Goal: Communication & Community: Answer question/provide support

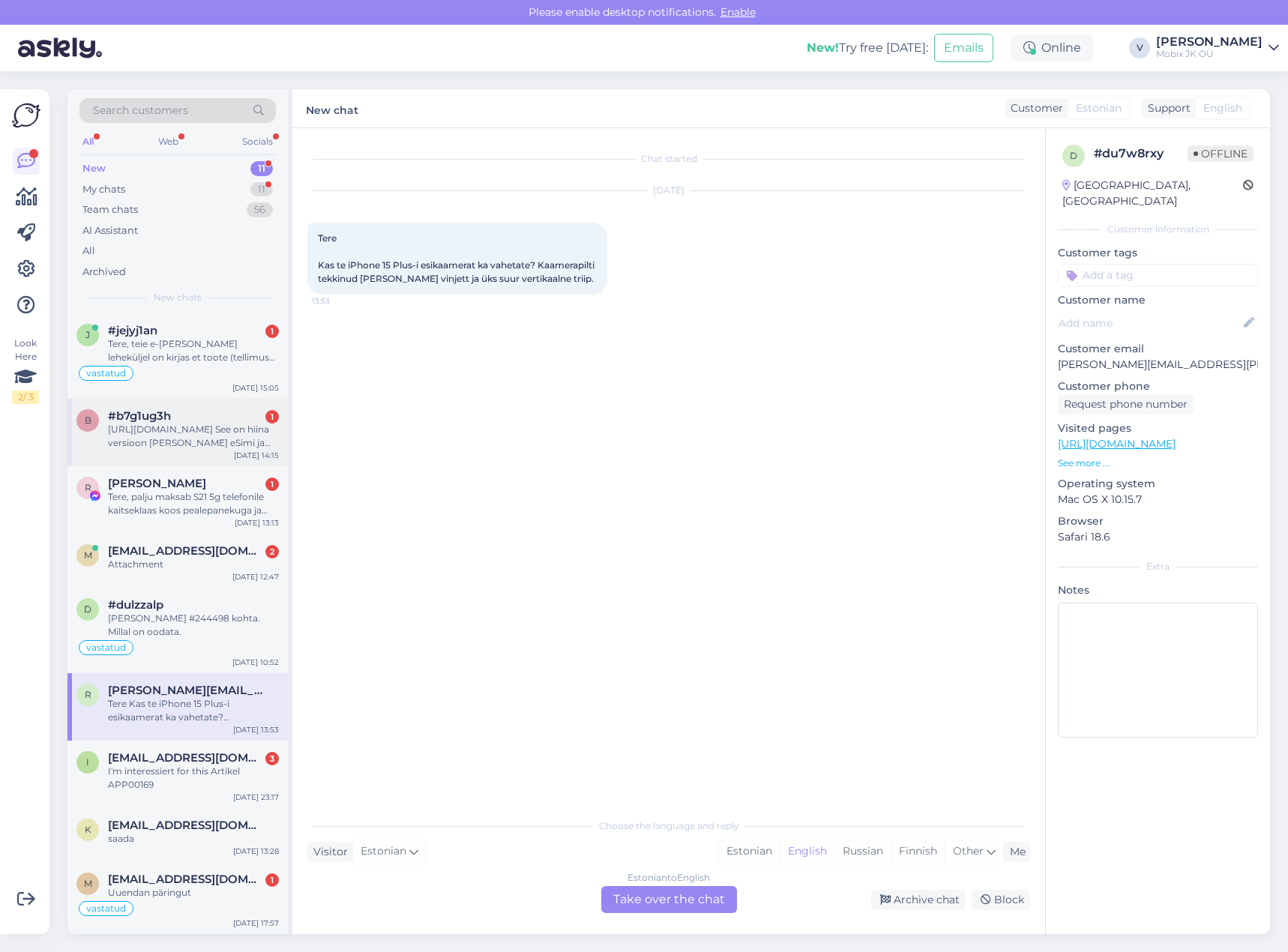
click at [236, 420] on div "#b7g1ug3h 1" at bounding box center [193, 416] width 171 height 14
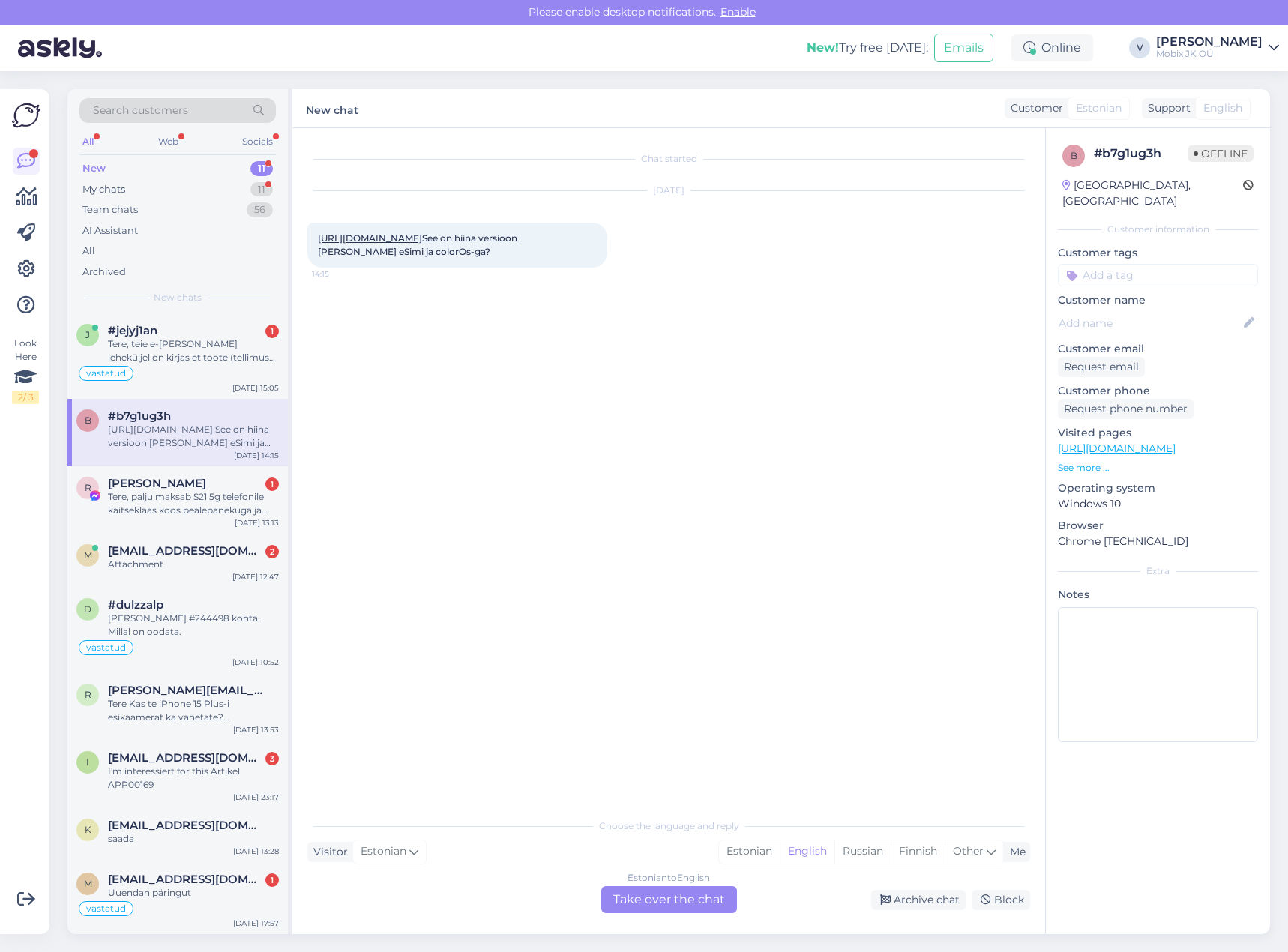
click at [422, 237] on link "[URL][DOMAIN_NAME]" at bounding box center [370, 238] width 105 height 11
click at [215, 564] on div "Attachment" at bounding box center [193, 564] width 171 height 14
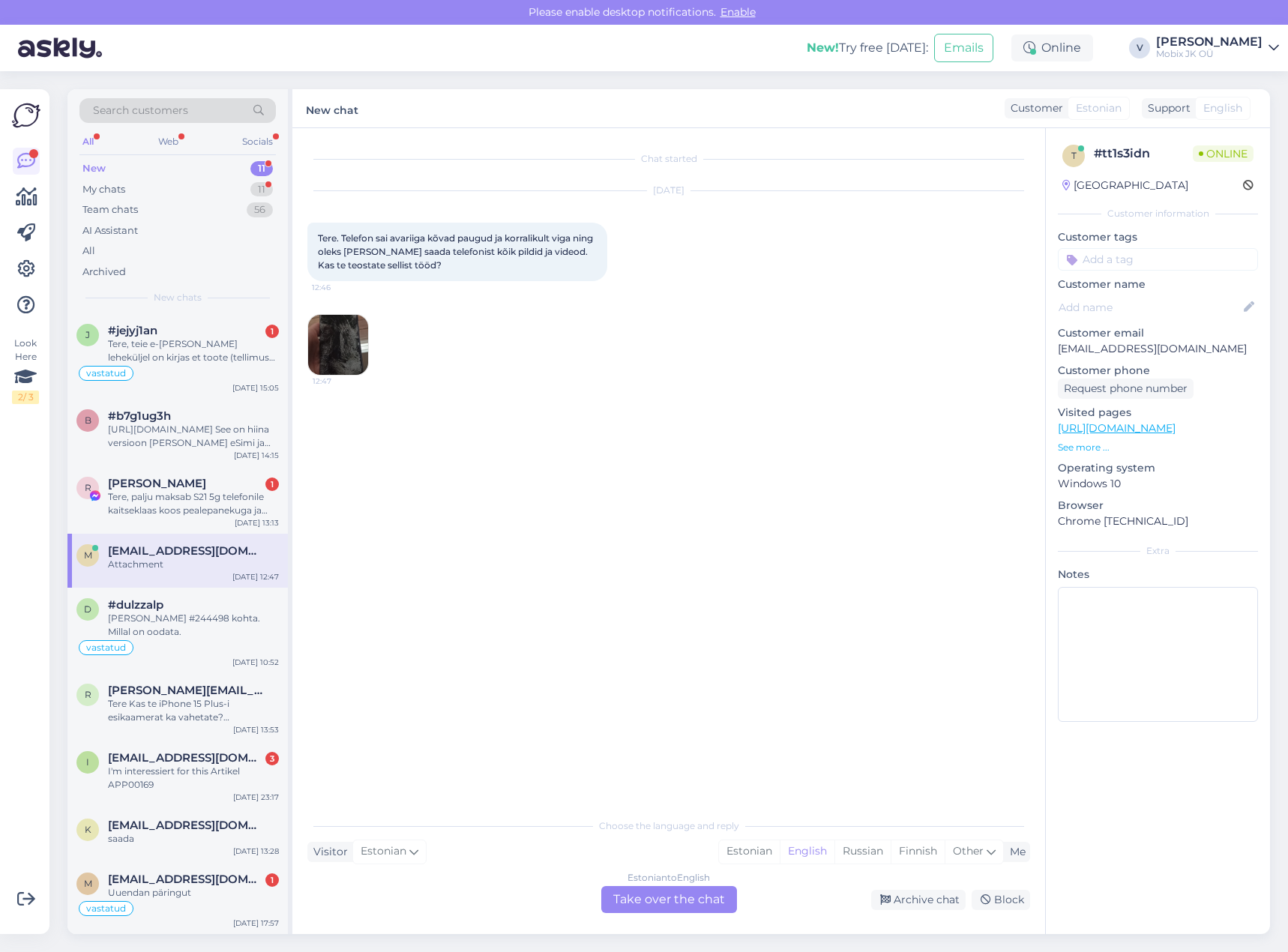
click at [353, 342] on img at bounding box center [338, 344] width 60 height 60
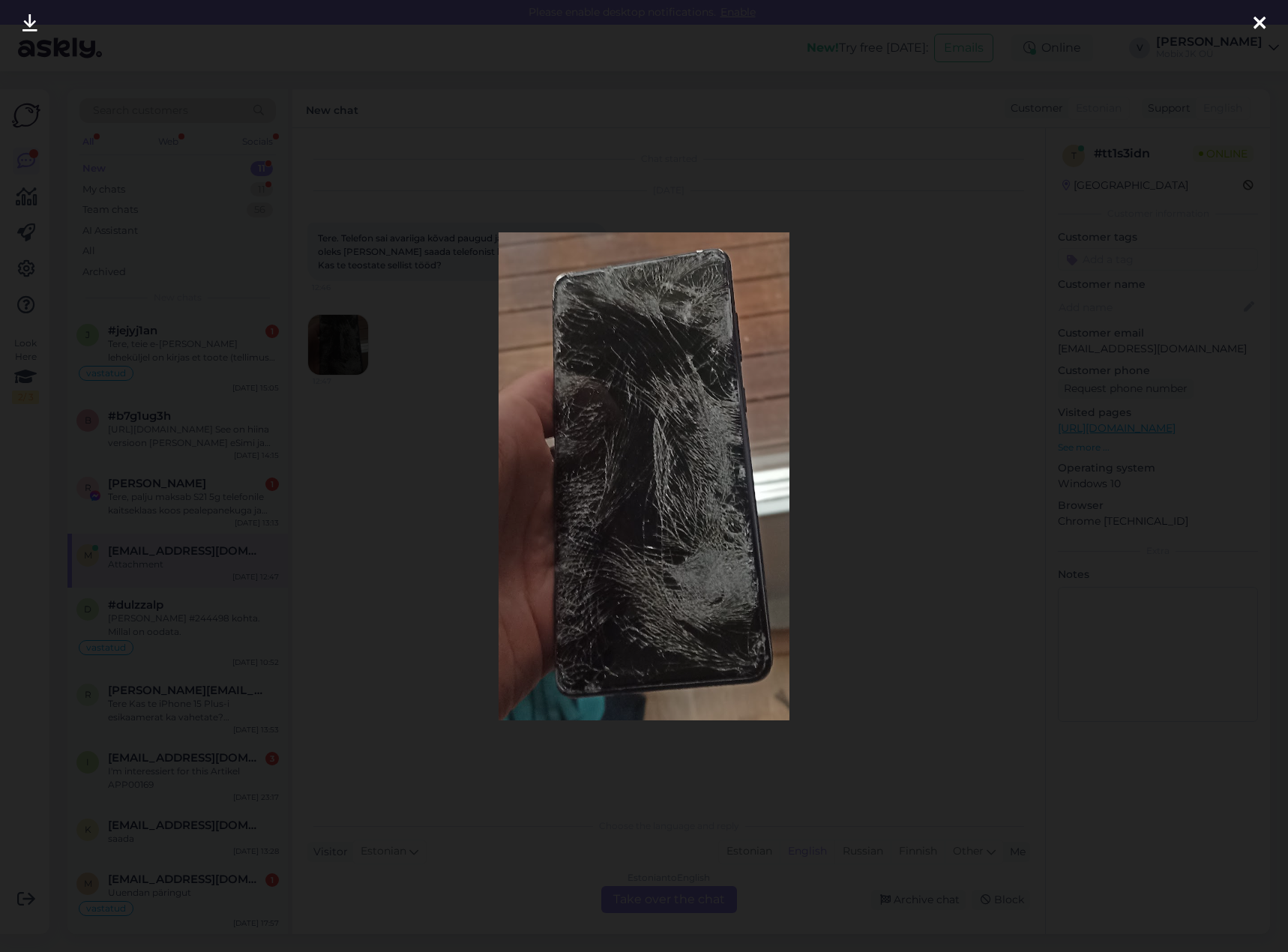
click at [1255, 18] on icon at bounding box center [1259, 23] width 12 height 19
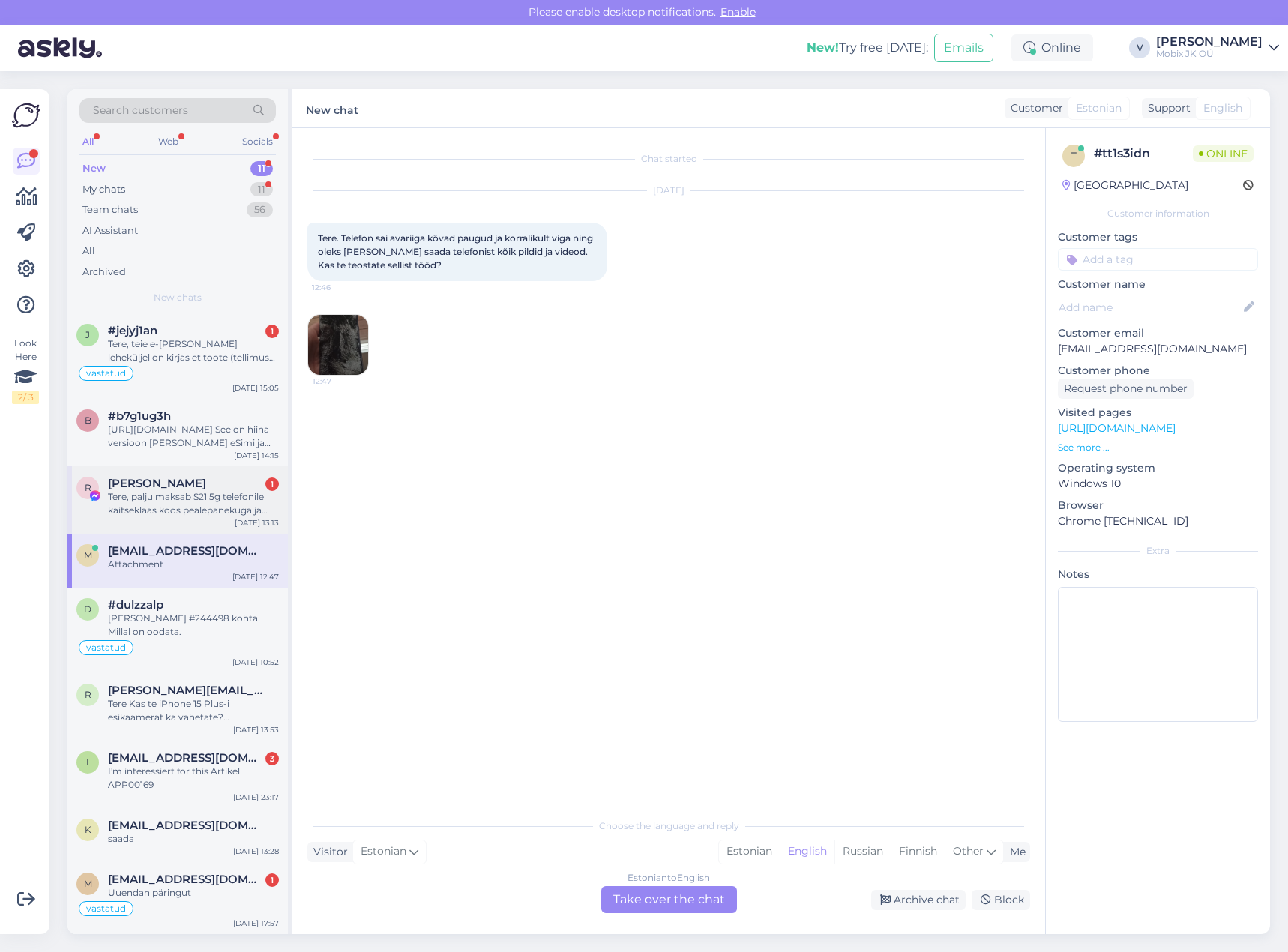
click at [223, 488] on div "[PERSON_NAME] Undrus 1" at bounding box center [193, 483] width 171 height 14
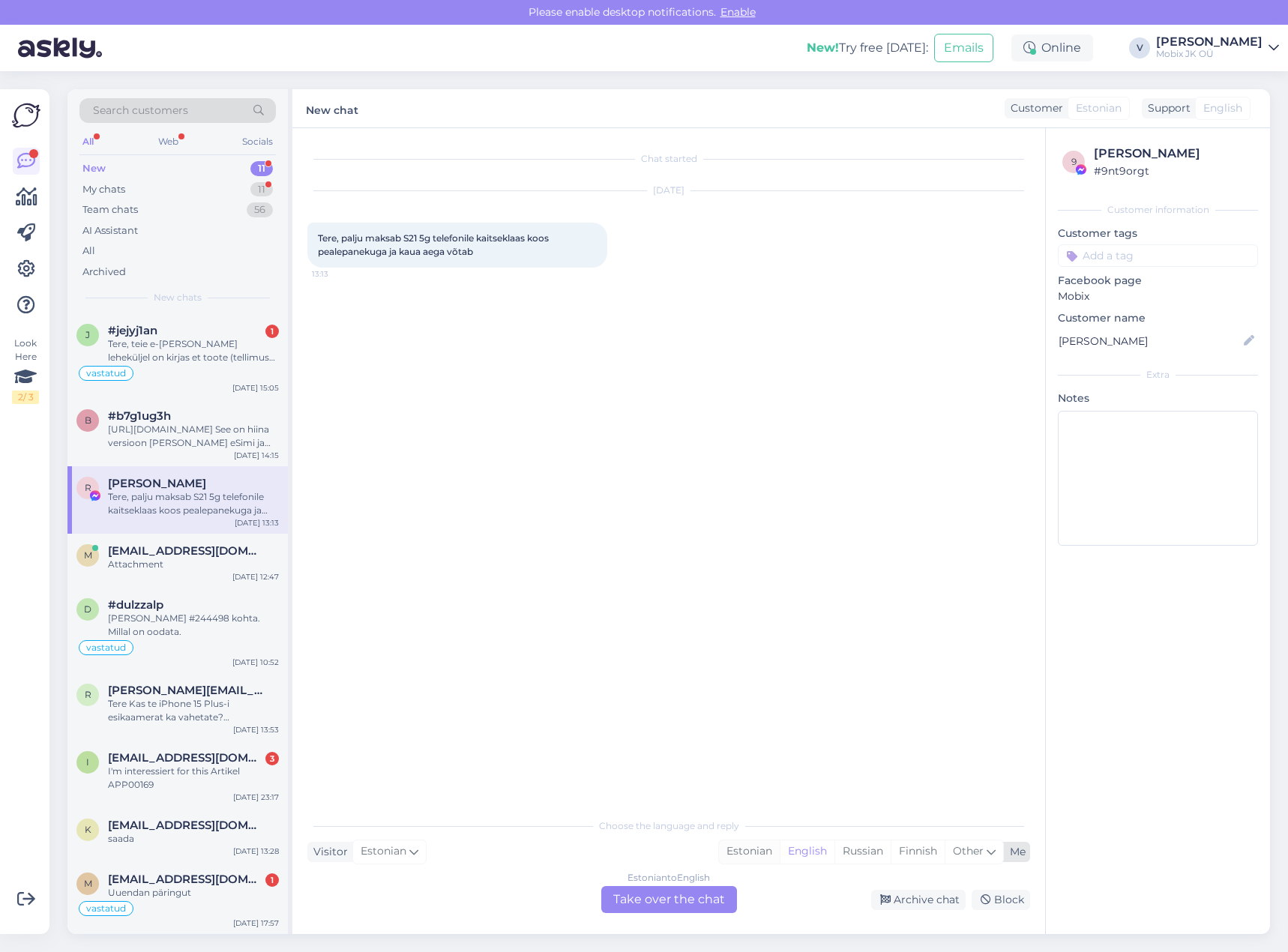
click at [747, 845] on div "Estonian" at bounding box center [749, 852] width 61 height 22
drag, startPoint x: 687, startPoint y: 902, endPoint x: 683, endPoint y: 891, distance: 11.7
click at [687, 902] on div "Estonian to Estonian Take over the chat" at bounding box center [669, 899] width 136 height 27
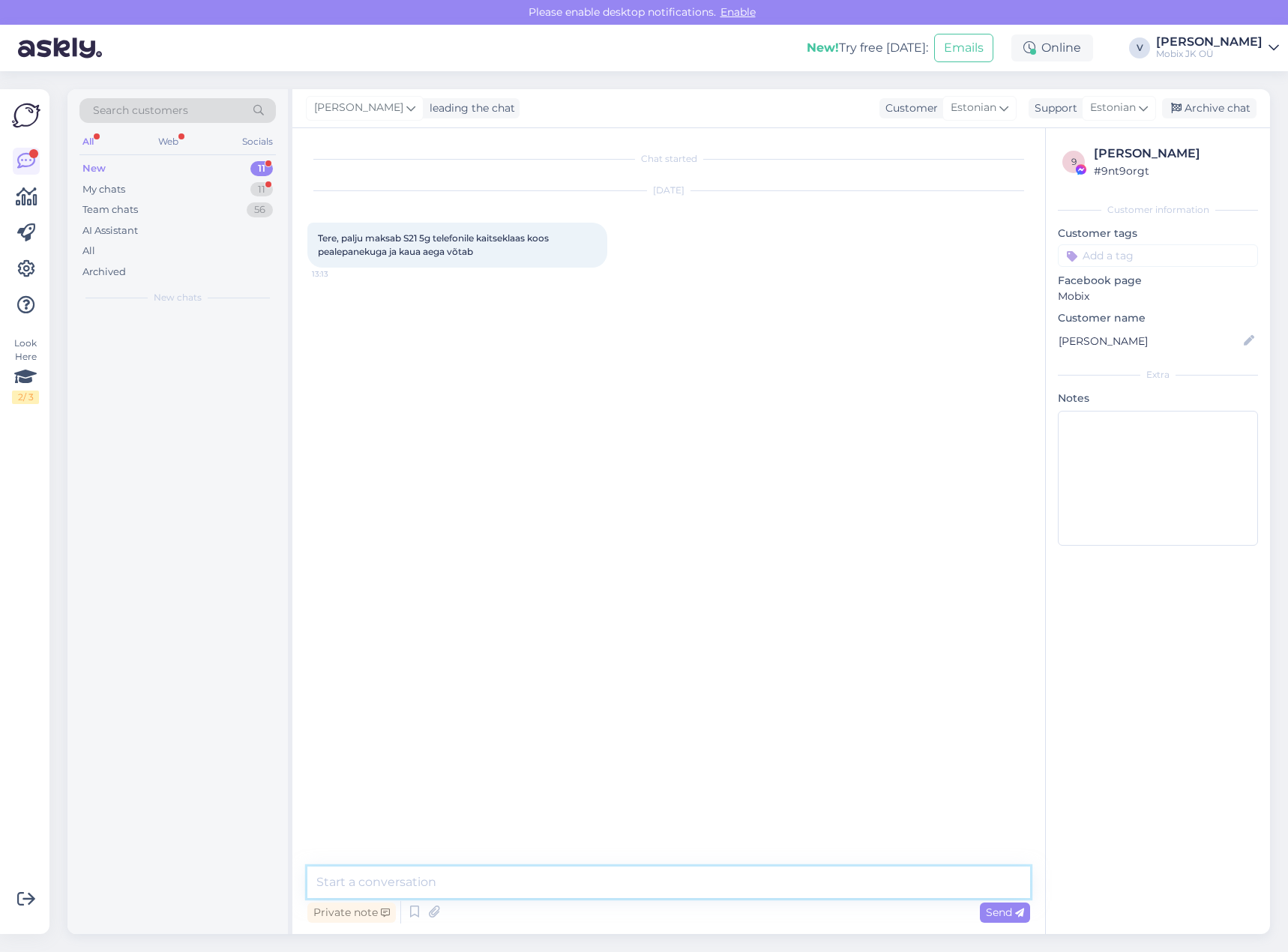
drag, startPoint x: 683, startPoint y: 891, endPoint x: 676, endPoint y: 882, distance: 11.4
click at [676, 883] on textarea at bounding box center [668, 883] width 723 height 31
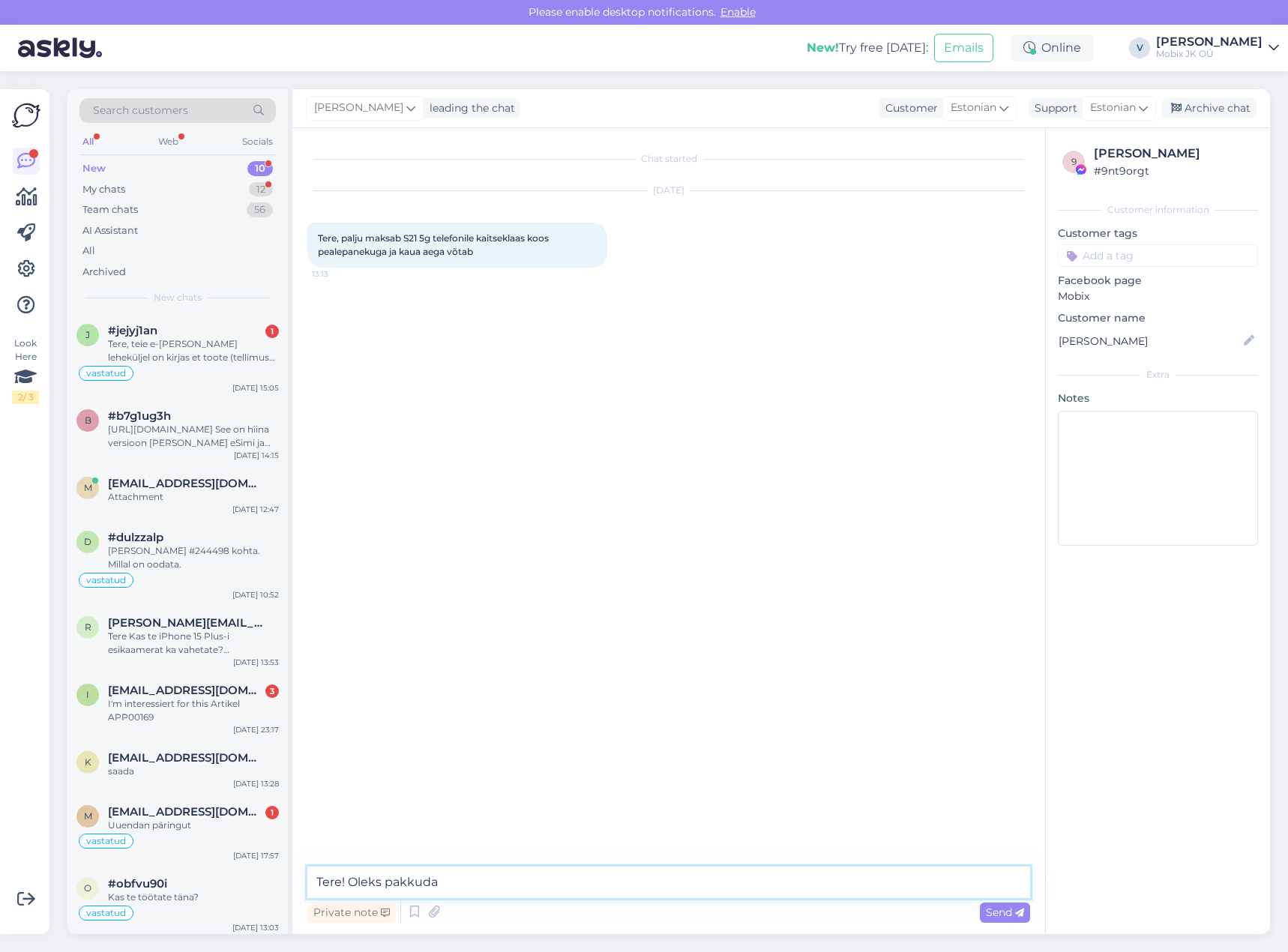
paste textarea "Kaitseklaas Ultrasonic, Samsung Galaxy S21 5G, sõrmejäljetoega, ümbrisesõbralik…"
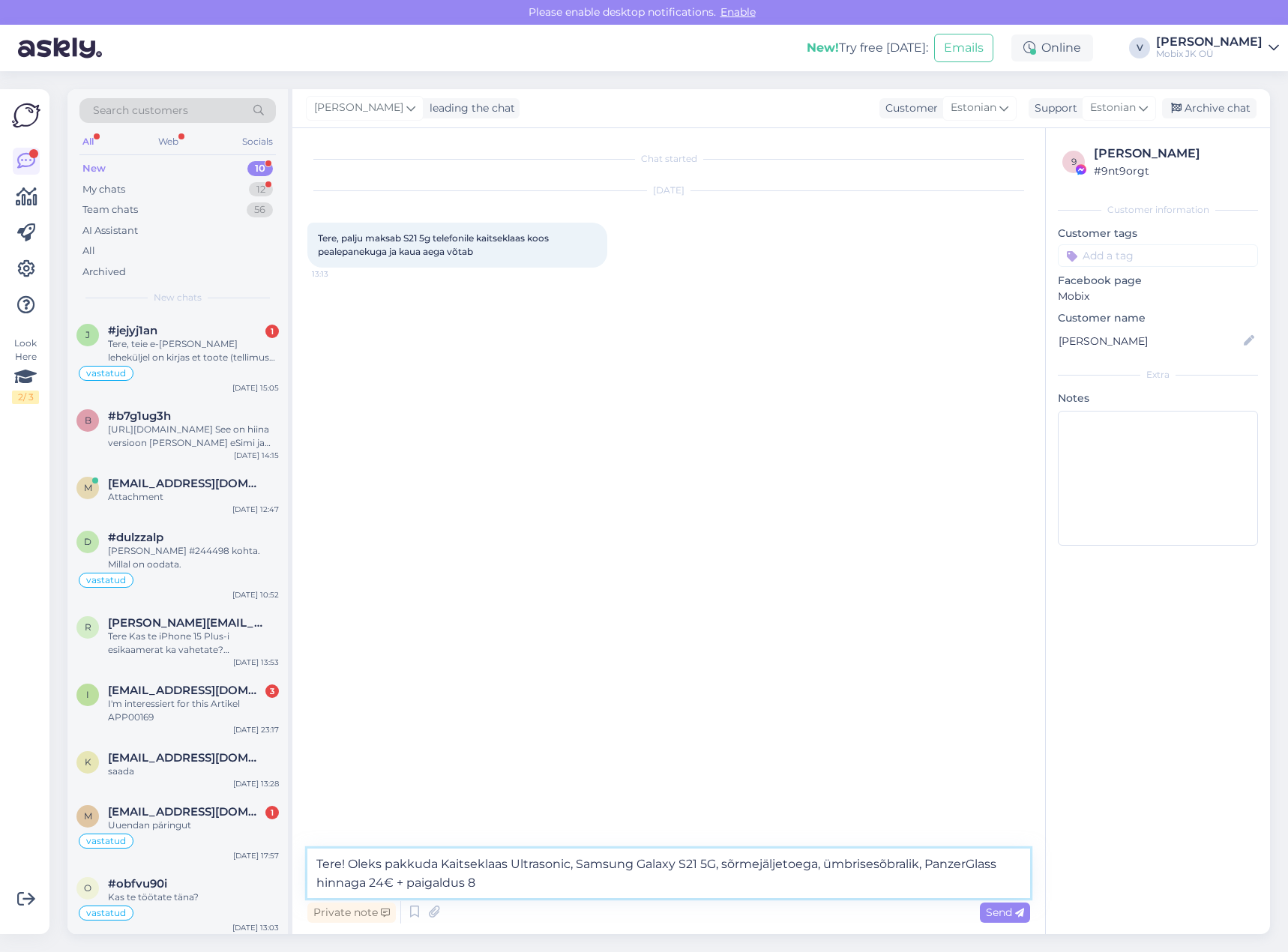
click at [505, 881] on textarea "Tere! Oleks pakkuda Kaitseklaas Ultrasonic, Samsung Galaxy S21 5G, sõrmejäljeto…" at bounding box center [668, 872] width 723 height 49
type textarea "Tere! Oleks pakkuda Kaitseklaas Ultrasonic, Samsung Galaxy S21 5G, sõrmejäljeto…"
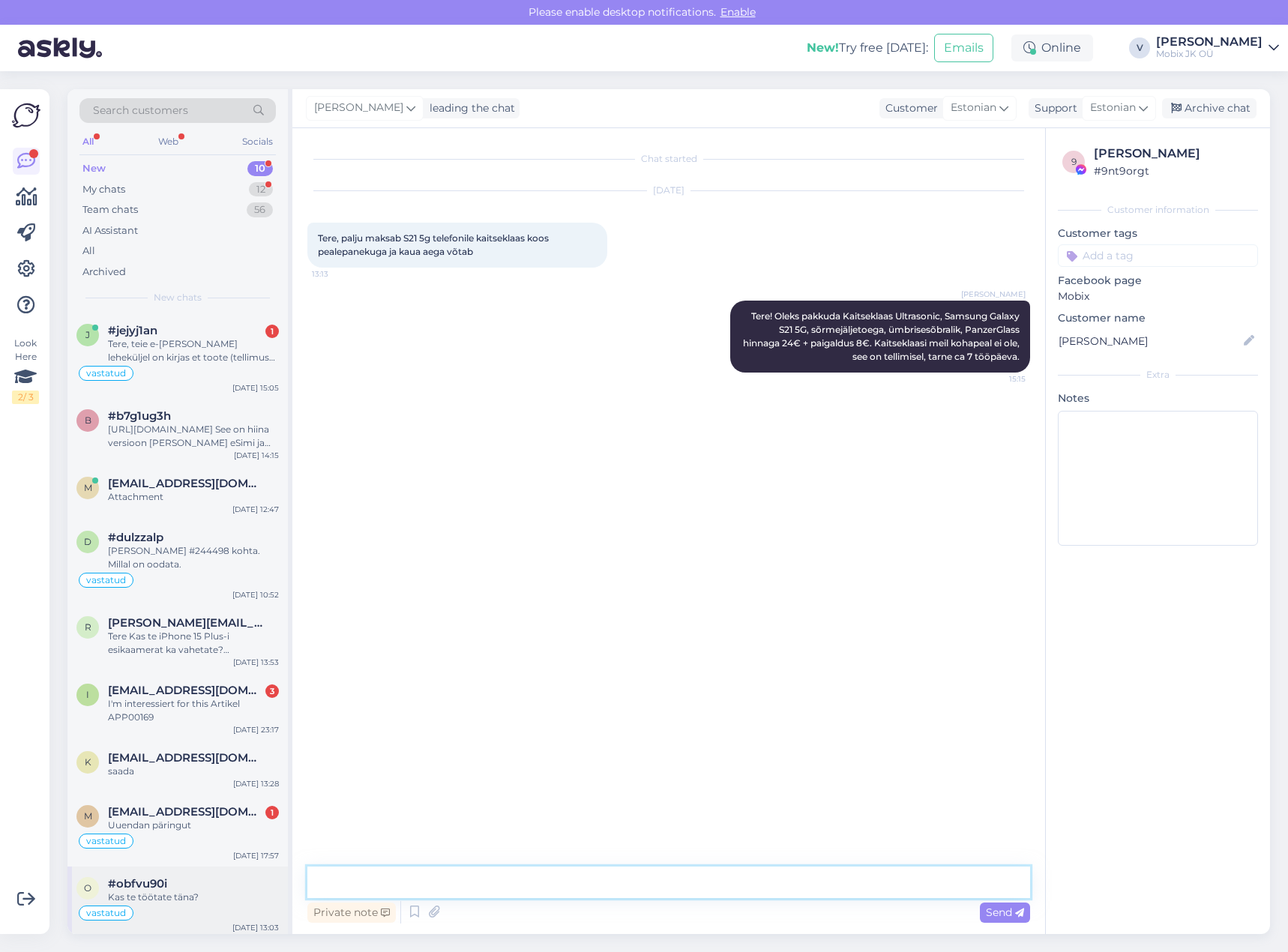
drag, startPoint x: 342, startPoint y: 879, endPoint x: 223, endPoint y: 869, distance: 119.4
click at [223, 869] on div "Search customers All Web Socials New 10 My chats 12 Team chats 56 AI Assistant …" at bounding box center [669, 511] width 1203 height 845
click at [693, 880] on textarea "Soovi korral saaksime pakkuda ka kaitsekilet, mille saab lõigata ja paigaldada …" at bounding box center [668, 883] width 723 height 31
click at [888, 889] on textarea "Soovi korral saaksime pakkuda ka kaitsekilet, mille saab lõigata ja paigaldada …" at bounding box center [668, 883] width 723 height 31
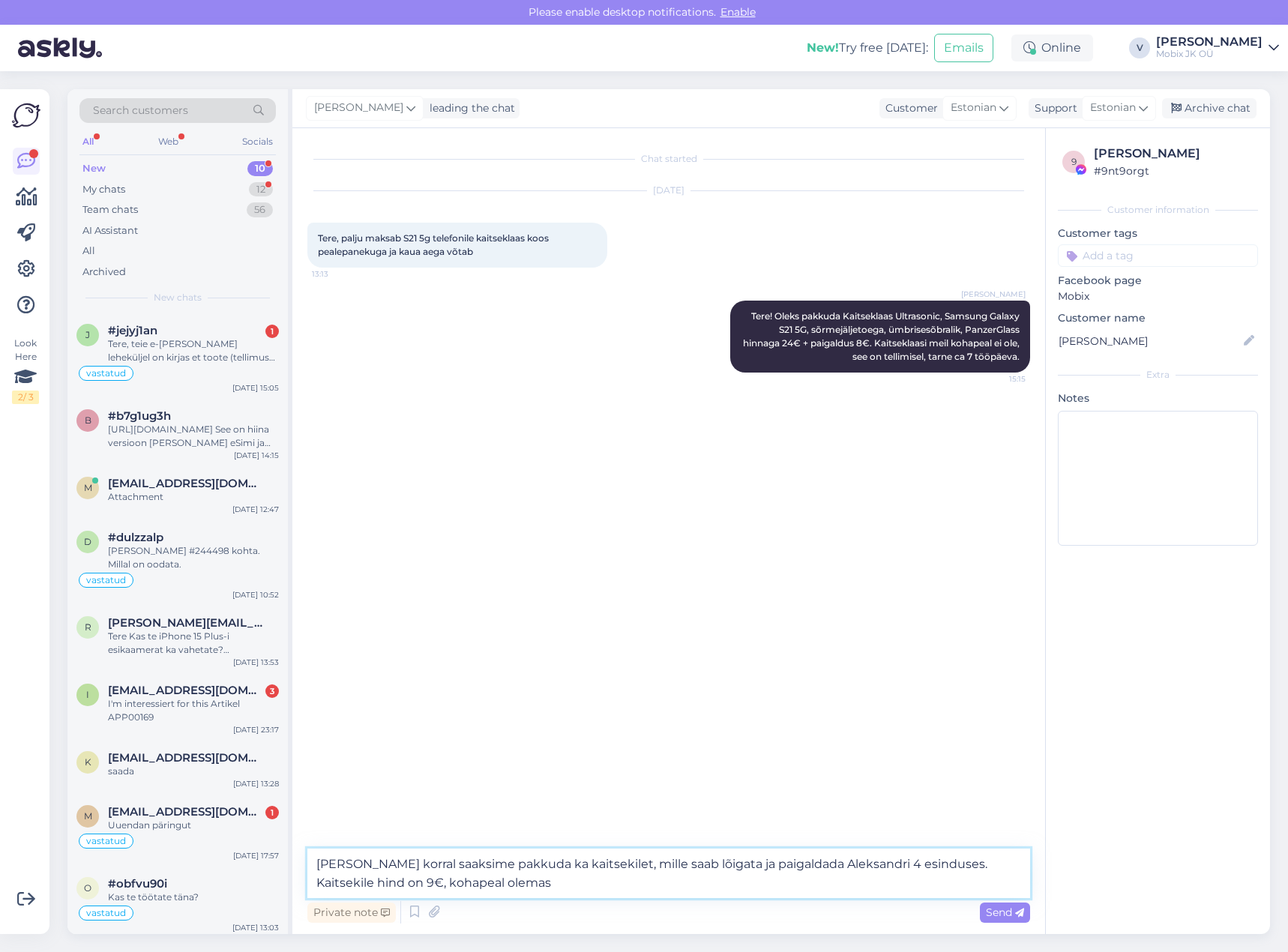
type textarea "[PERSON_NAME] korral saaksime pakkuda ka kaitsekilet, mille saab lõigata ja pai…"
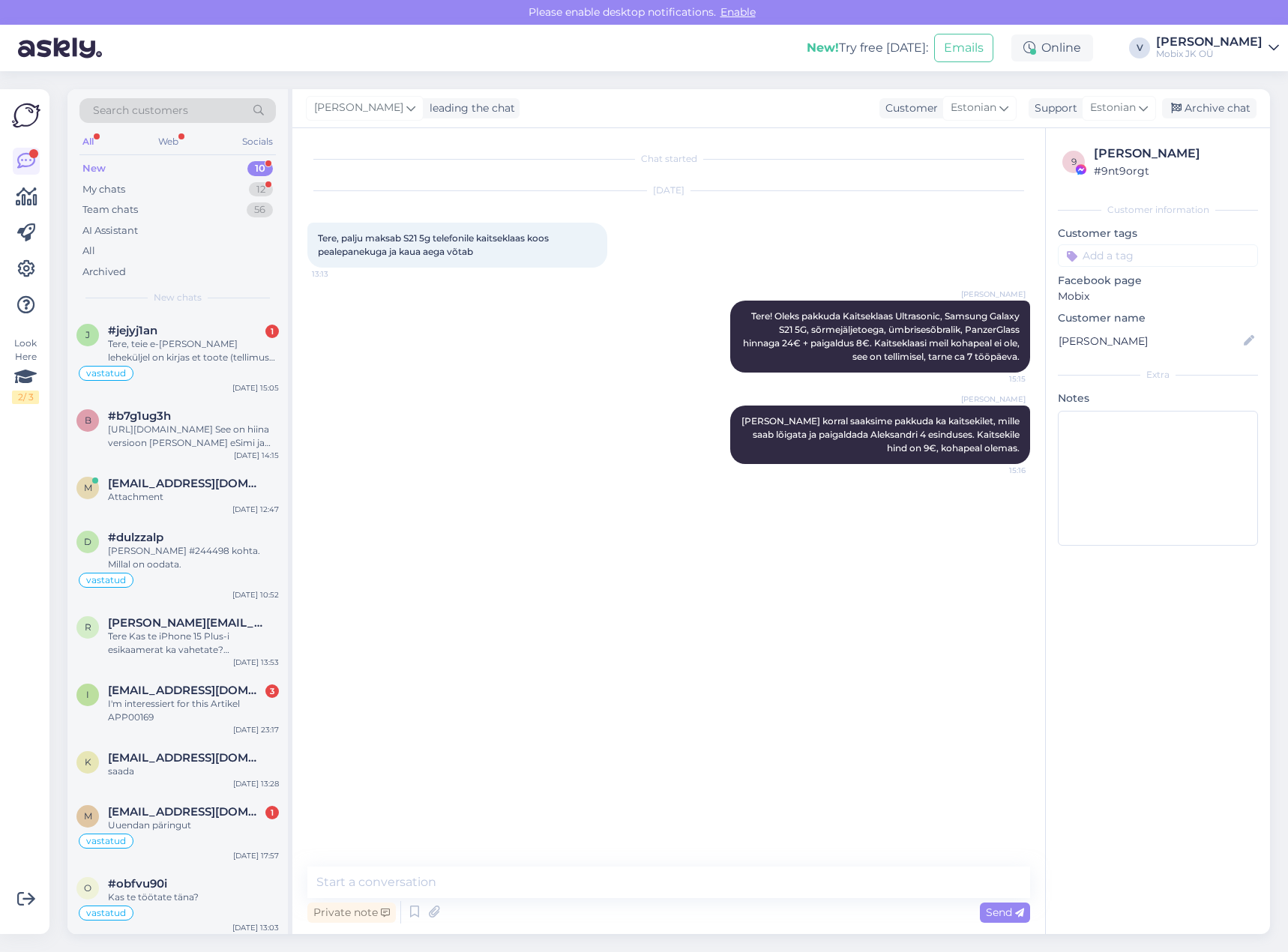
click at [1135, 260] on input at bounding box center [1158, 255] width 200 height 22
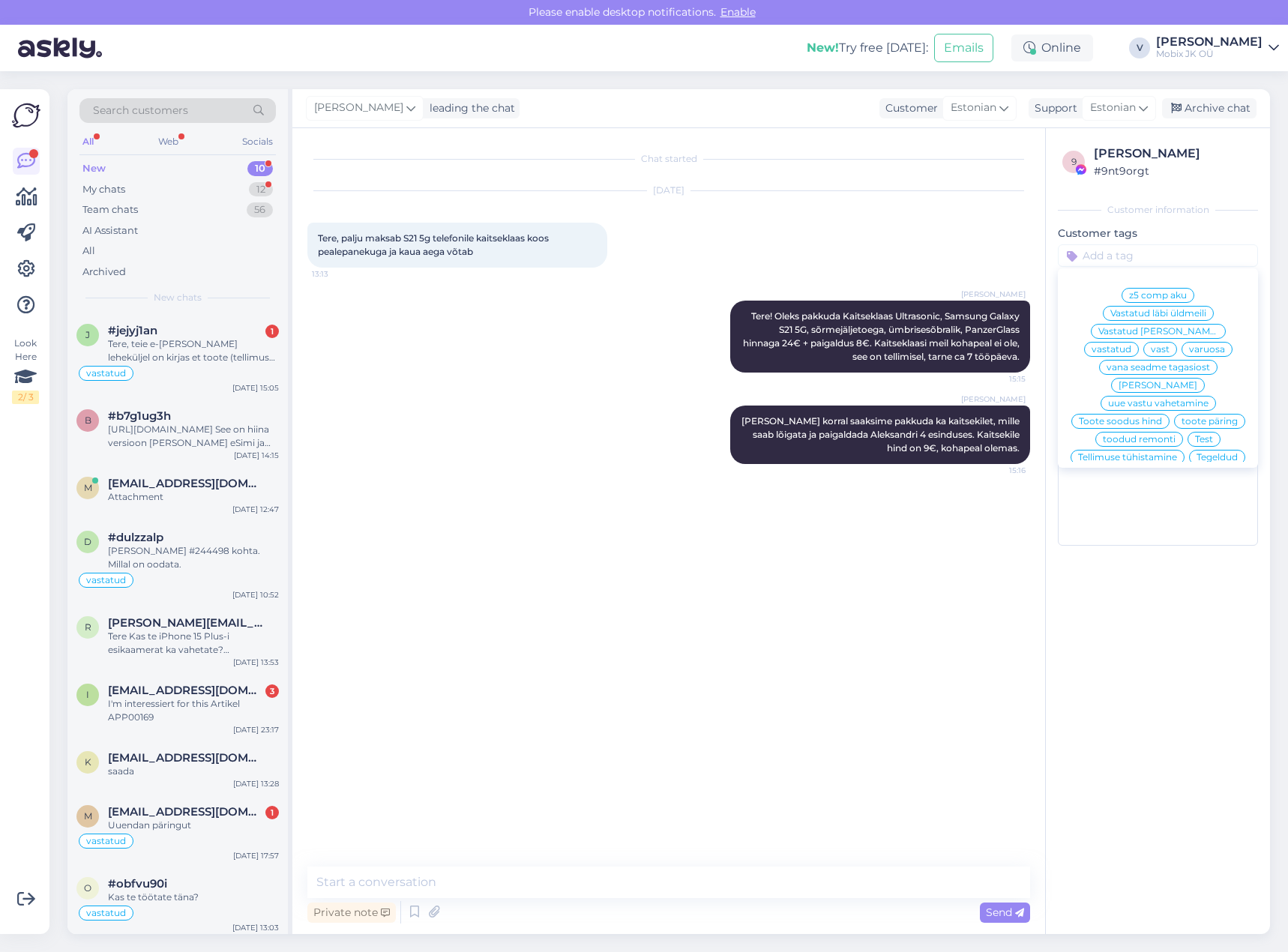
click at [1132, 345] on span "vastatud" at bounding box center [1111, 350] width 40 height 9
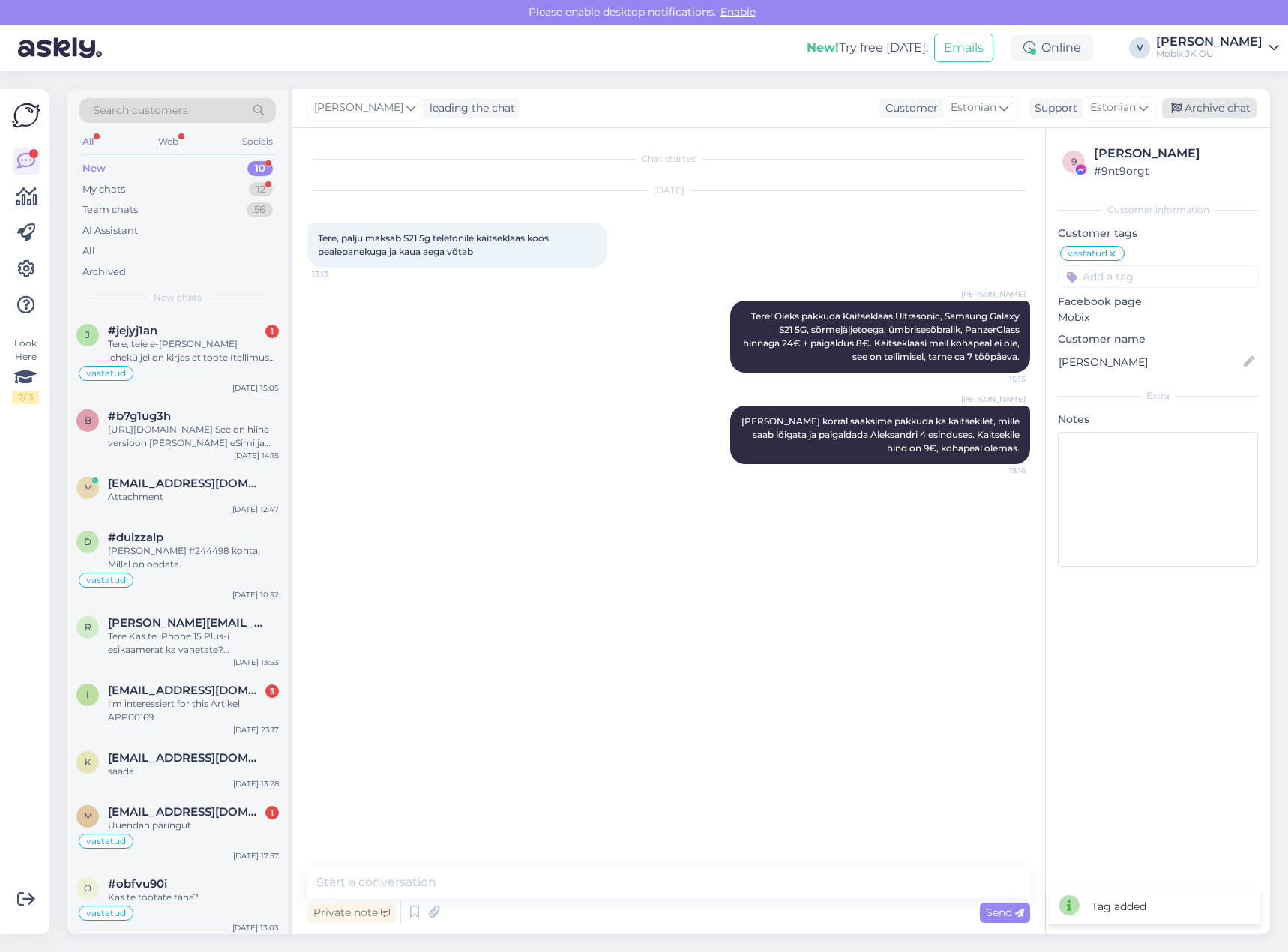
click at [1189, 109] on div "Archive chat" at bounding box center [1209, 108] width 94 height 20
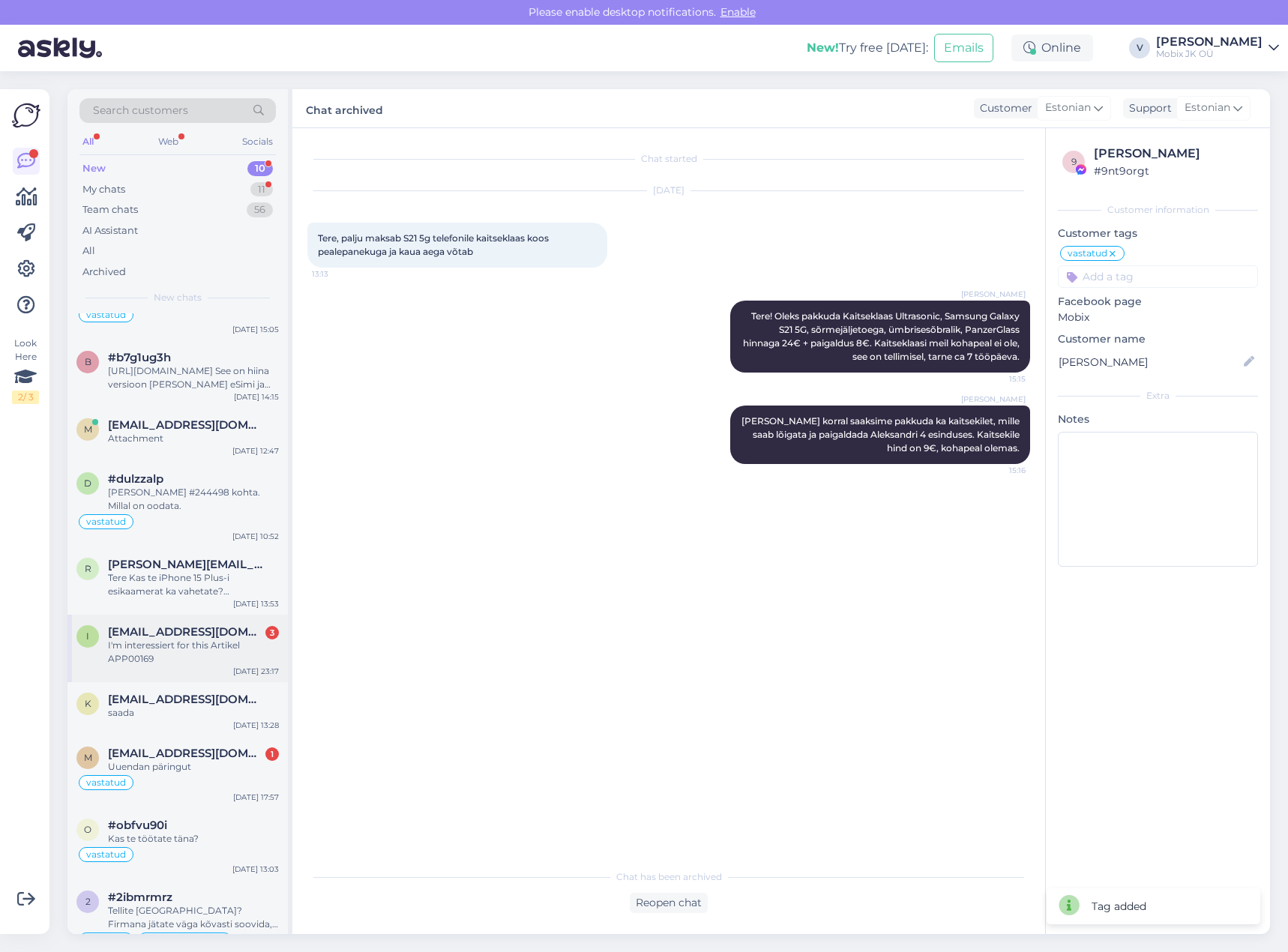
scroll to position [90, 0]
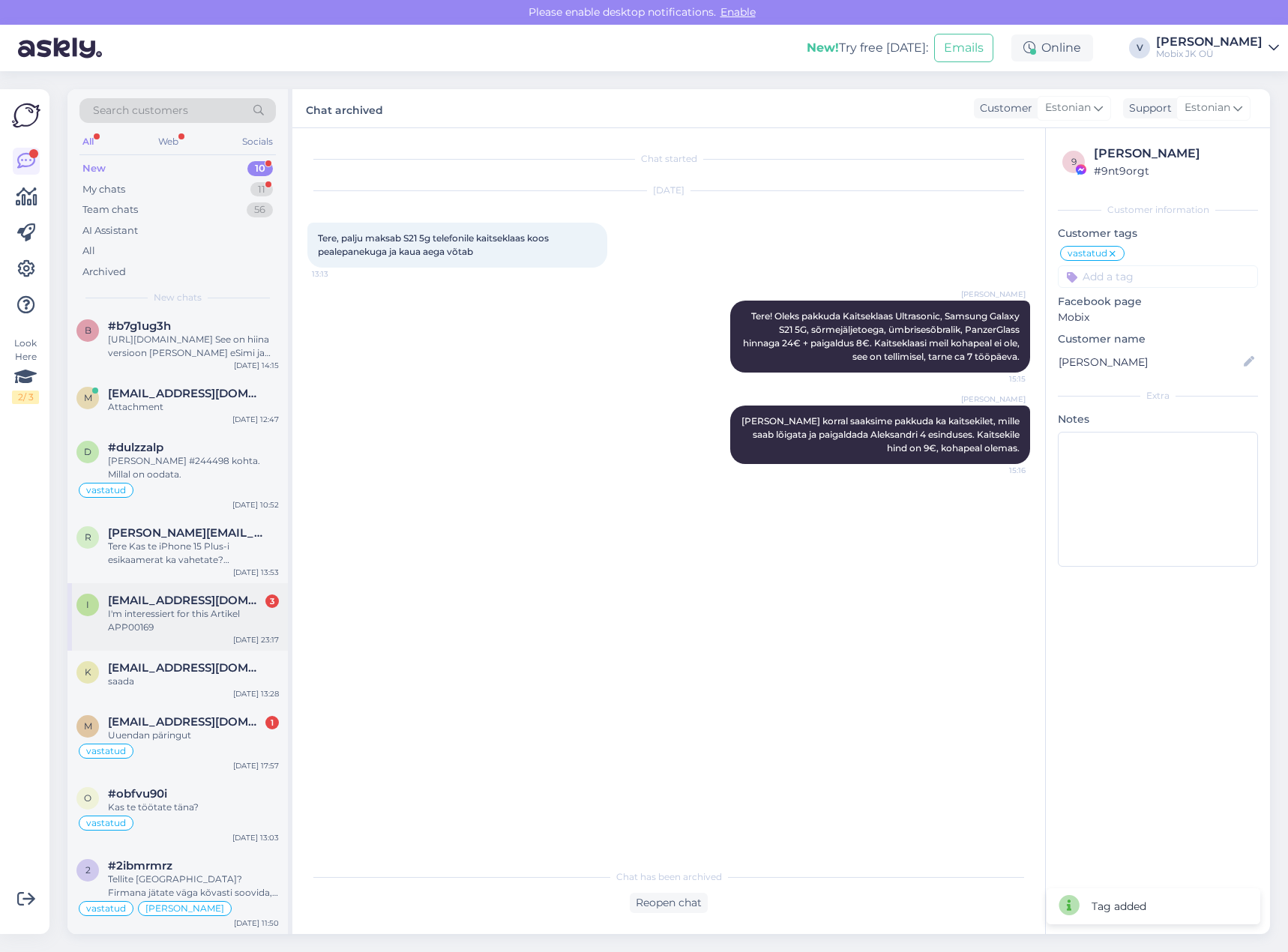
click at [209, 626] on div "I'm interessiert for this Artikel APP00169" at bounding box center [193, 621] width 171 height 27
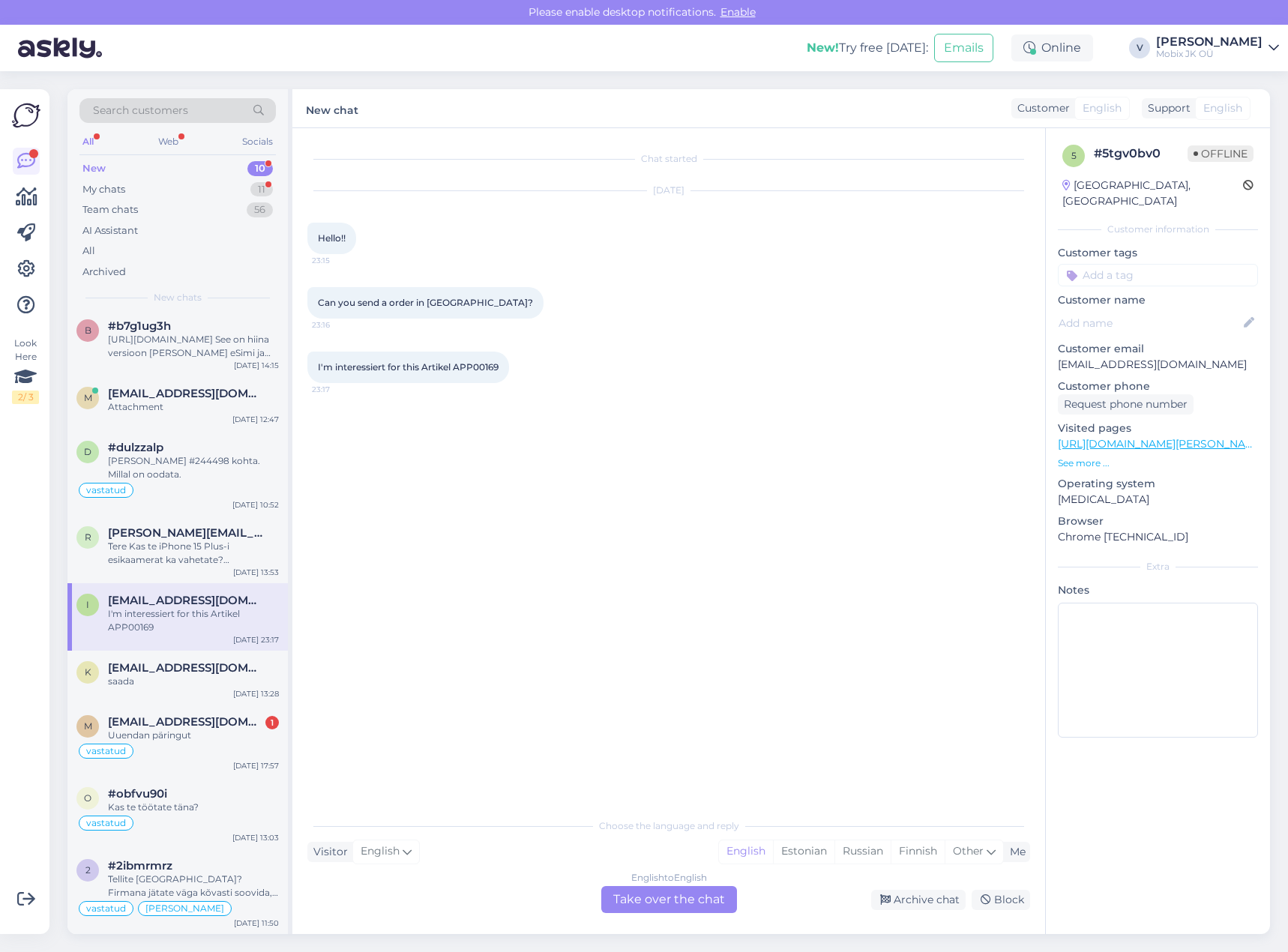
drag, startPoint x: 456, startPoint y: 366, endPoint x: 507, endPoint y: 365, distance: 51.0
click at [507, 365] on div "I'm interessiert for this Artikel APP00169 23:17" at bounding box center [408, 367] width 202 height 31
copy span "APP00169"
drag, startPoint x: 705, startPoint y: 913, endPoint x: 705, endPoint y: 896, distance: 17.0
click at [705, 912] on div "Chat started [DATE] Hello!! 23:15 Can you send a order in [GEOGRAPHIC_DATA]? 23…" at bounding box center [669, 531] width 753 height 806
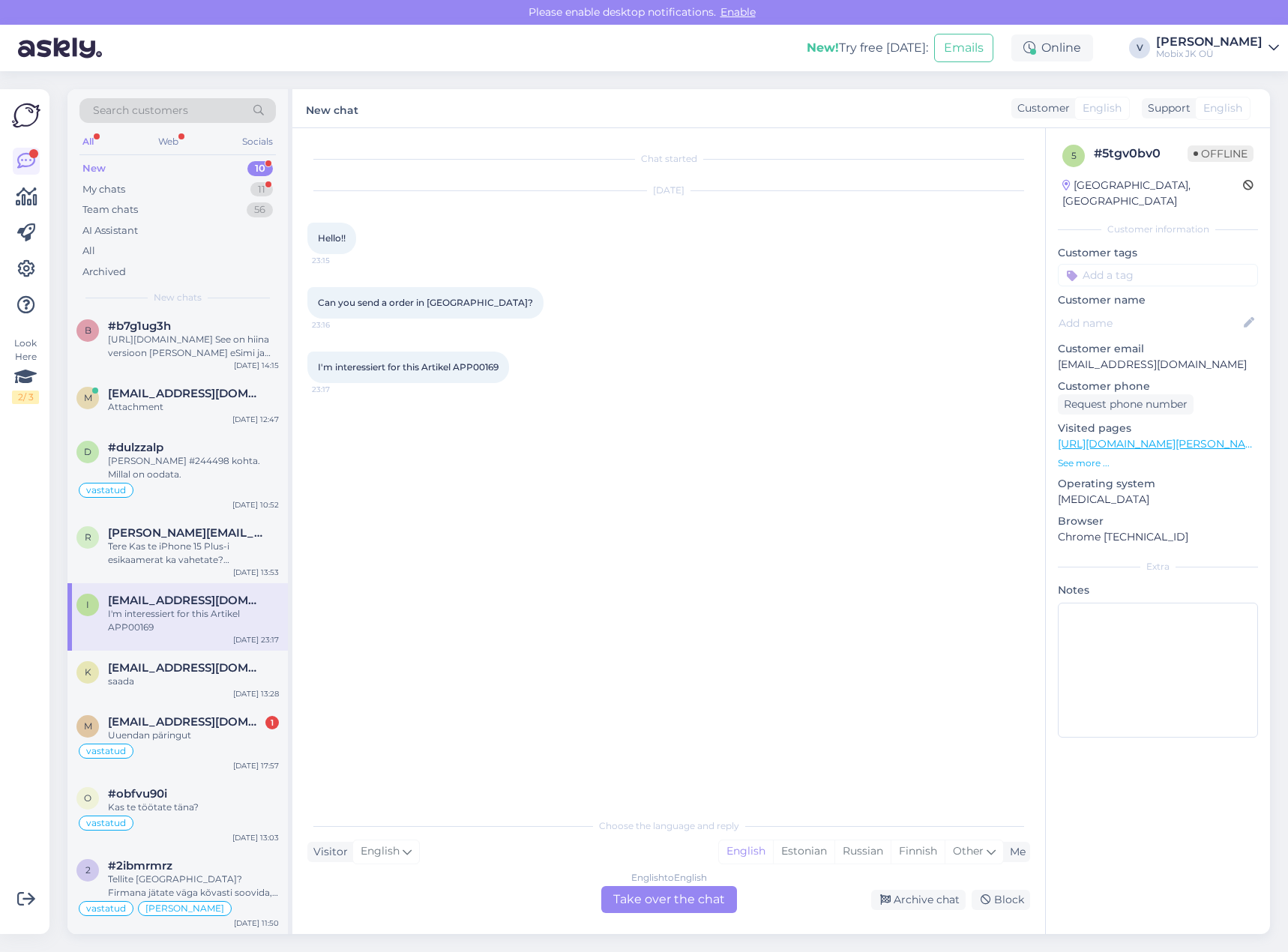
click at [705, 896] on div "English to English Take over the chat" at bounding box center [669, 899] width 136 height 27
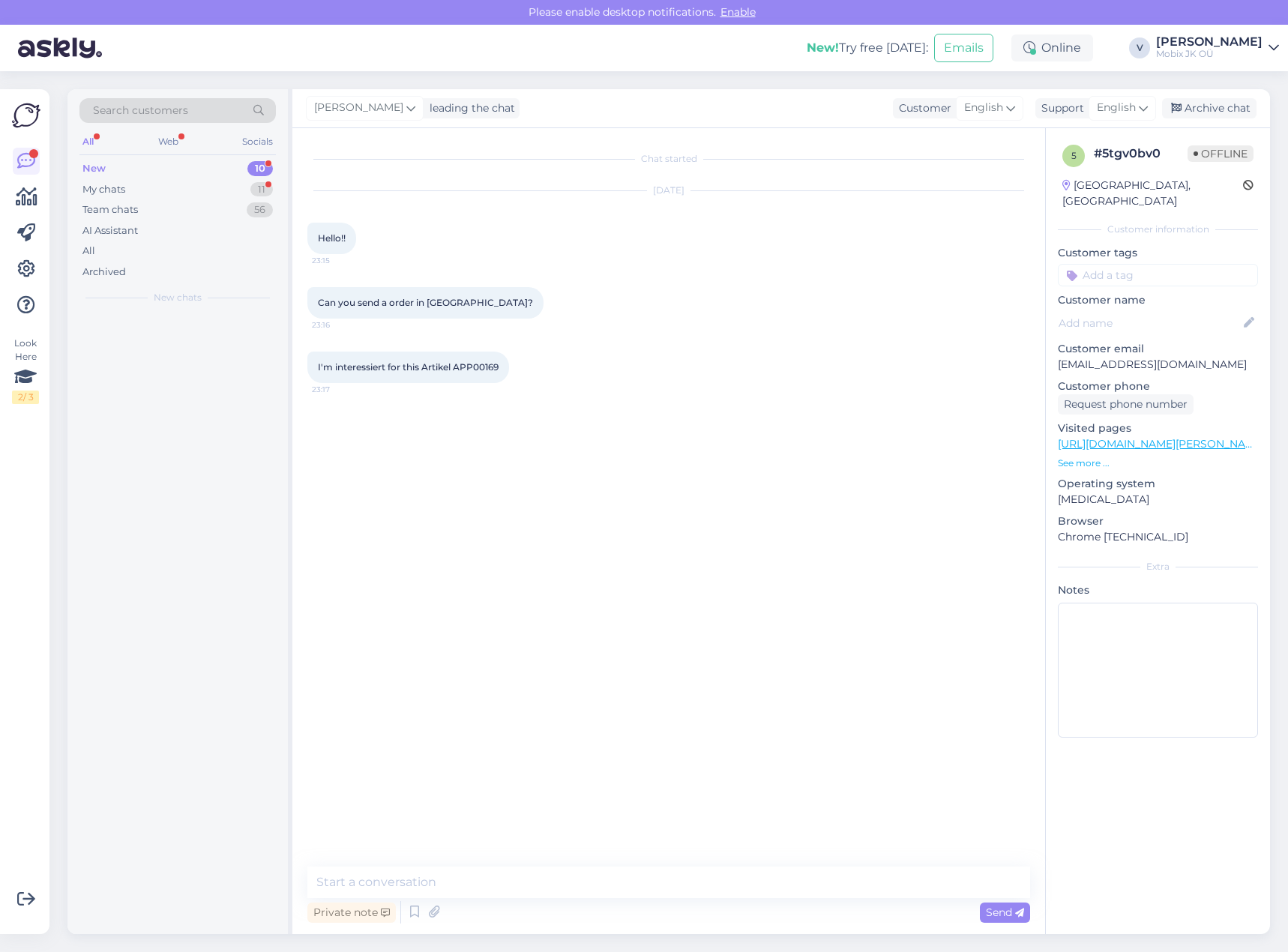
scroll to position [0, 0]
click at [705, 895] on textarea at bounding box center [668, 883] width 723 height 31
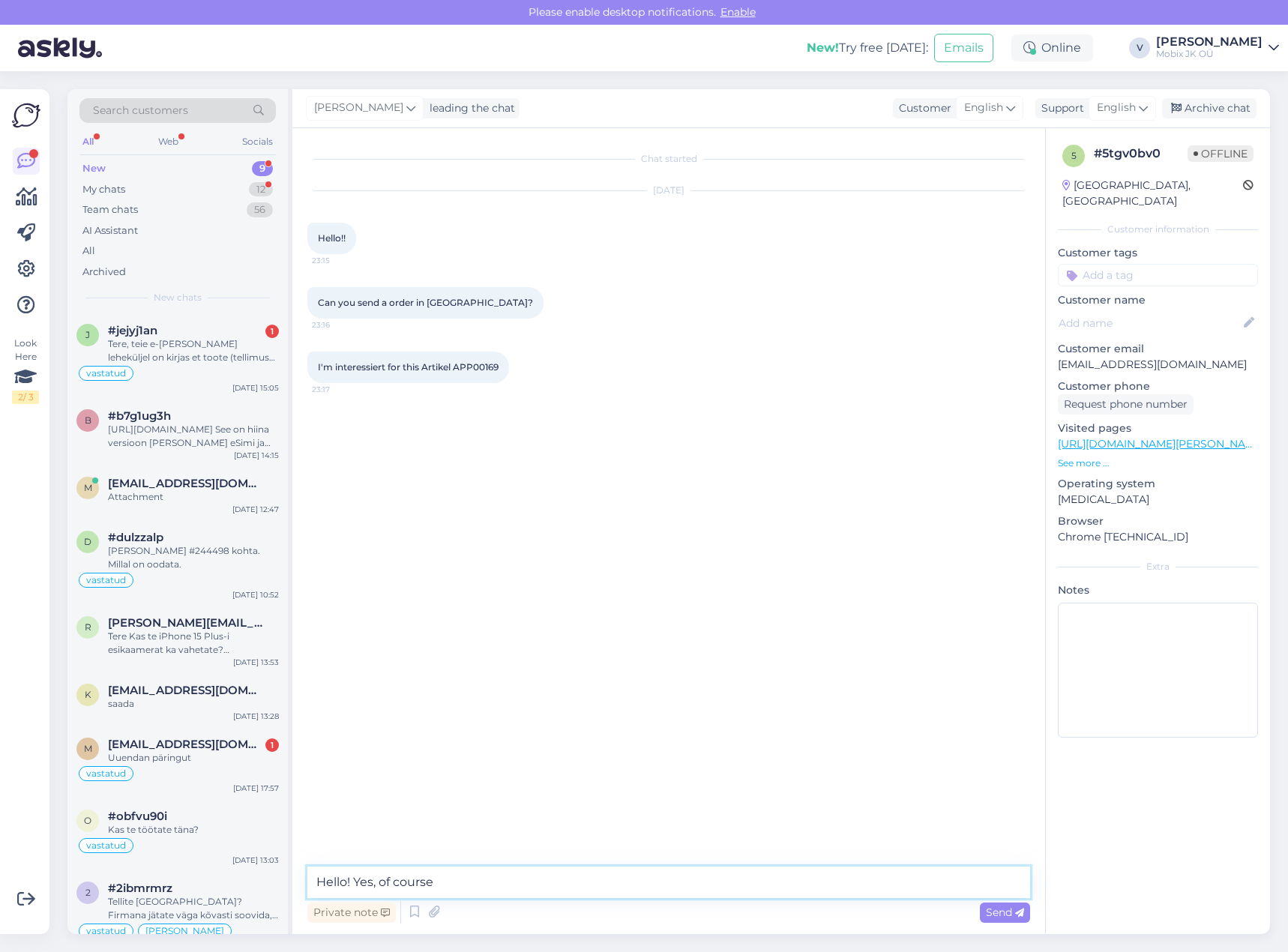
type textarea "Hello! Yes, of course!"
click at [576, 884] on textarea at bounding box center [668, 883] width 723 height 31
type textarea "Delivery would be 22€."
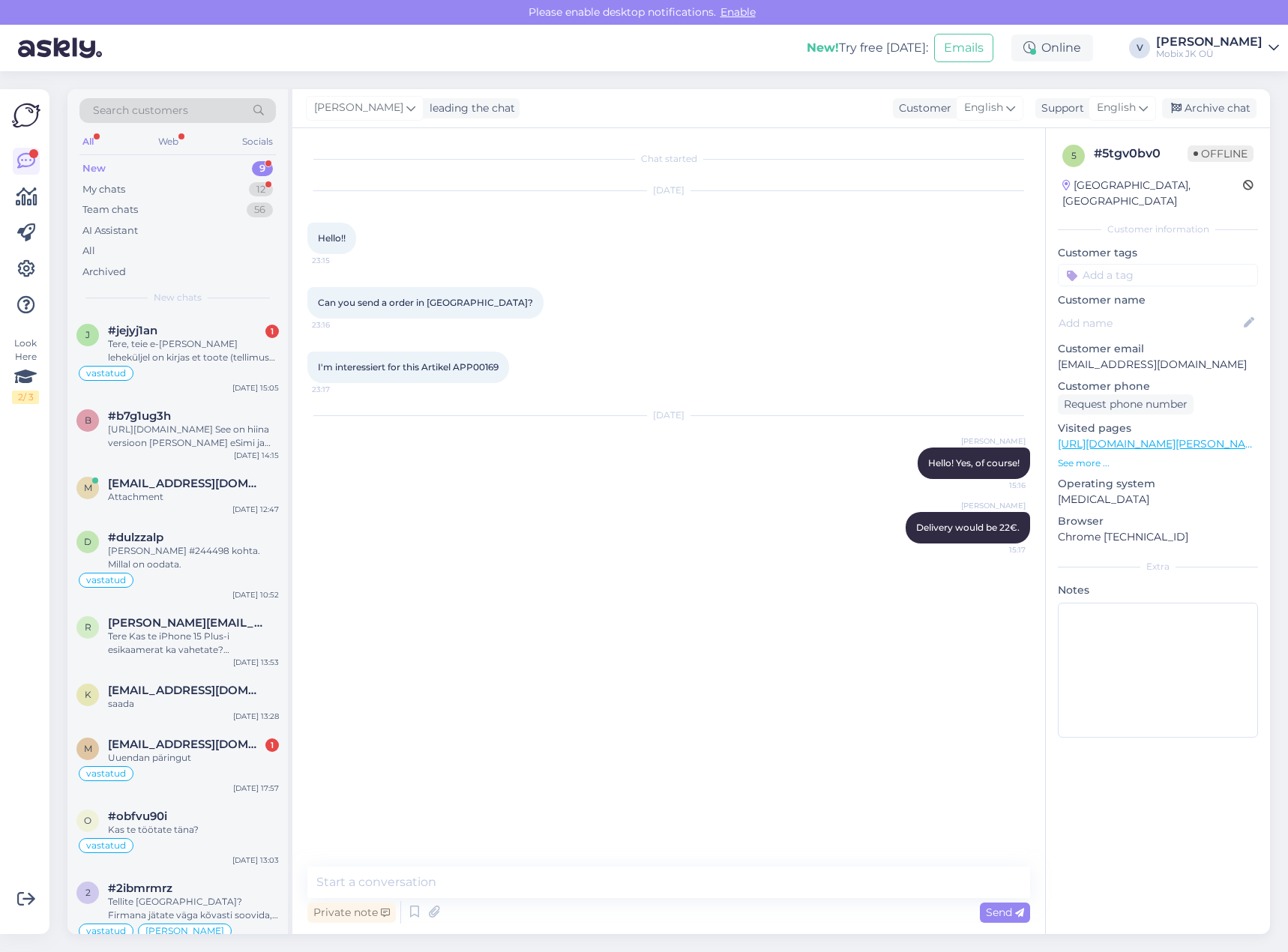
click at [1150, 266] on input at bounding box center [1158, 275] width 200 height 22
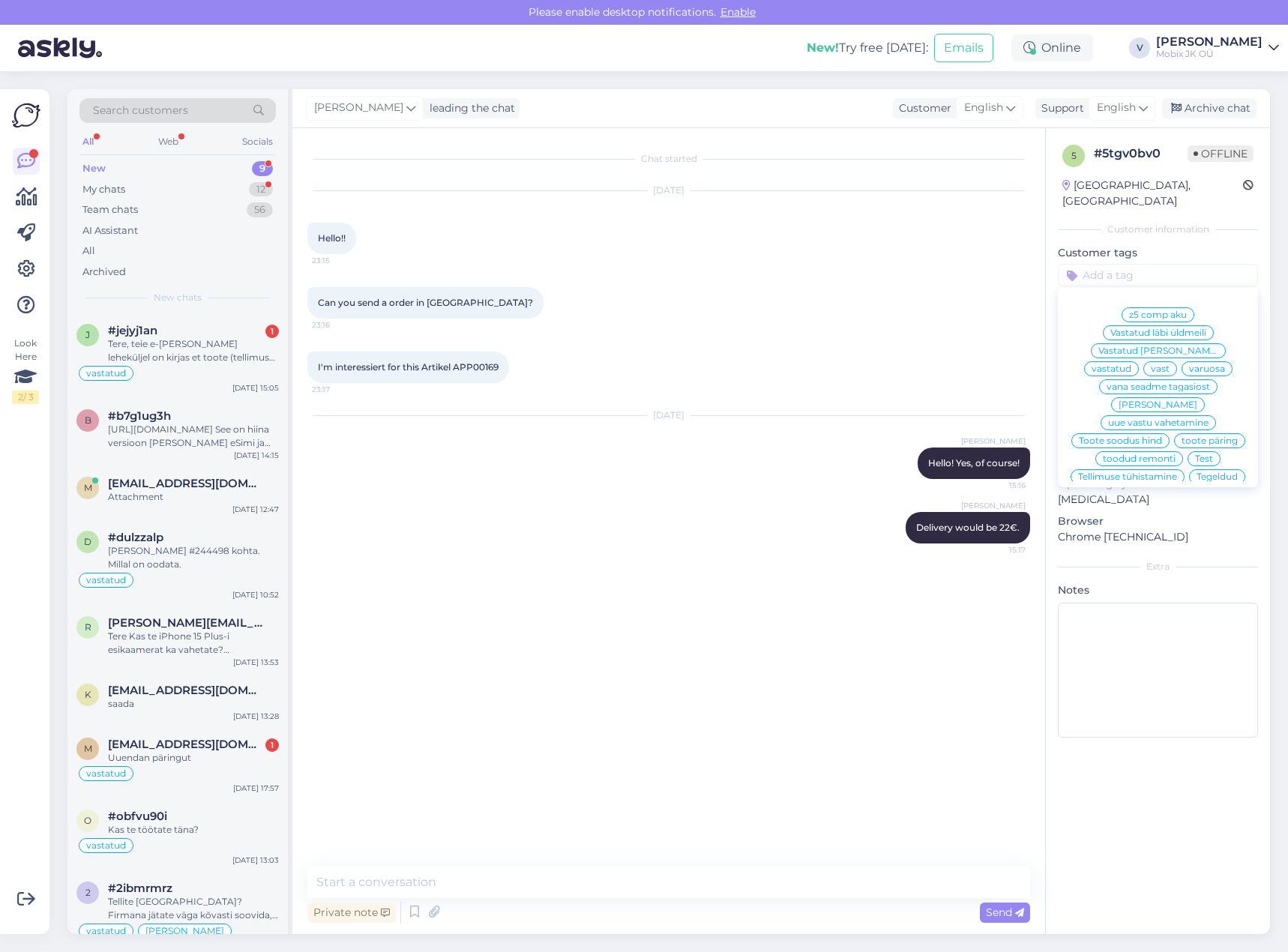
drag, startPoint x: 1216, startPoint y: 334, endPoint x: 1256, endPoint y: 140, distance: 198.1
click at [1139, 362] on div "vastatud" at bounding box center [1111, 369] width 55 height 15
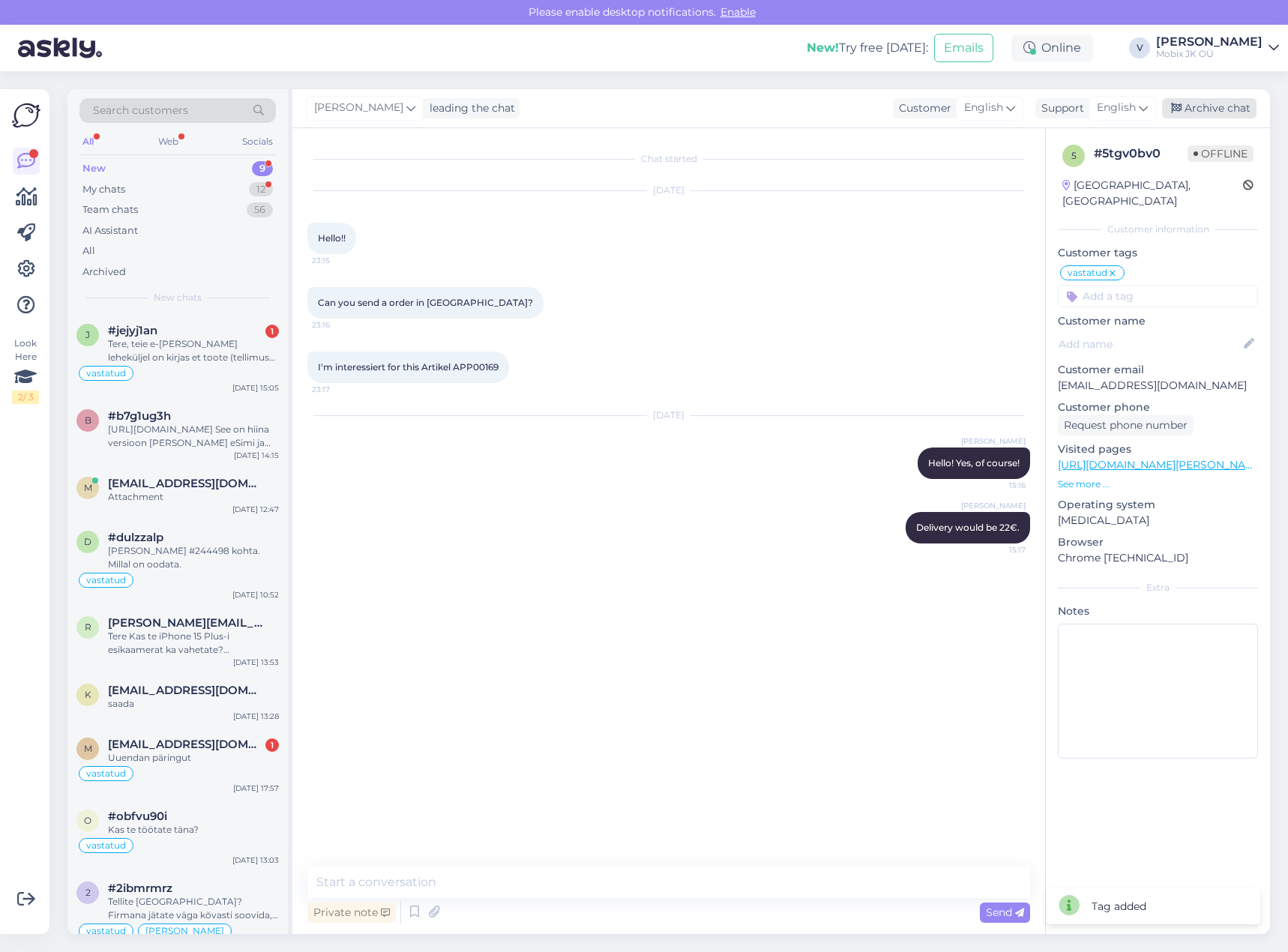
click at [1235, 106] on div "Archive chat" at bounding box center [1209, 108] width 94 height 20
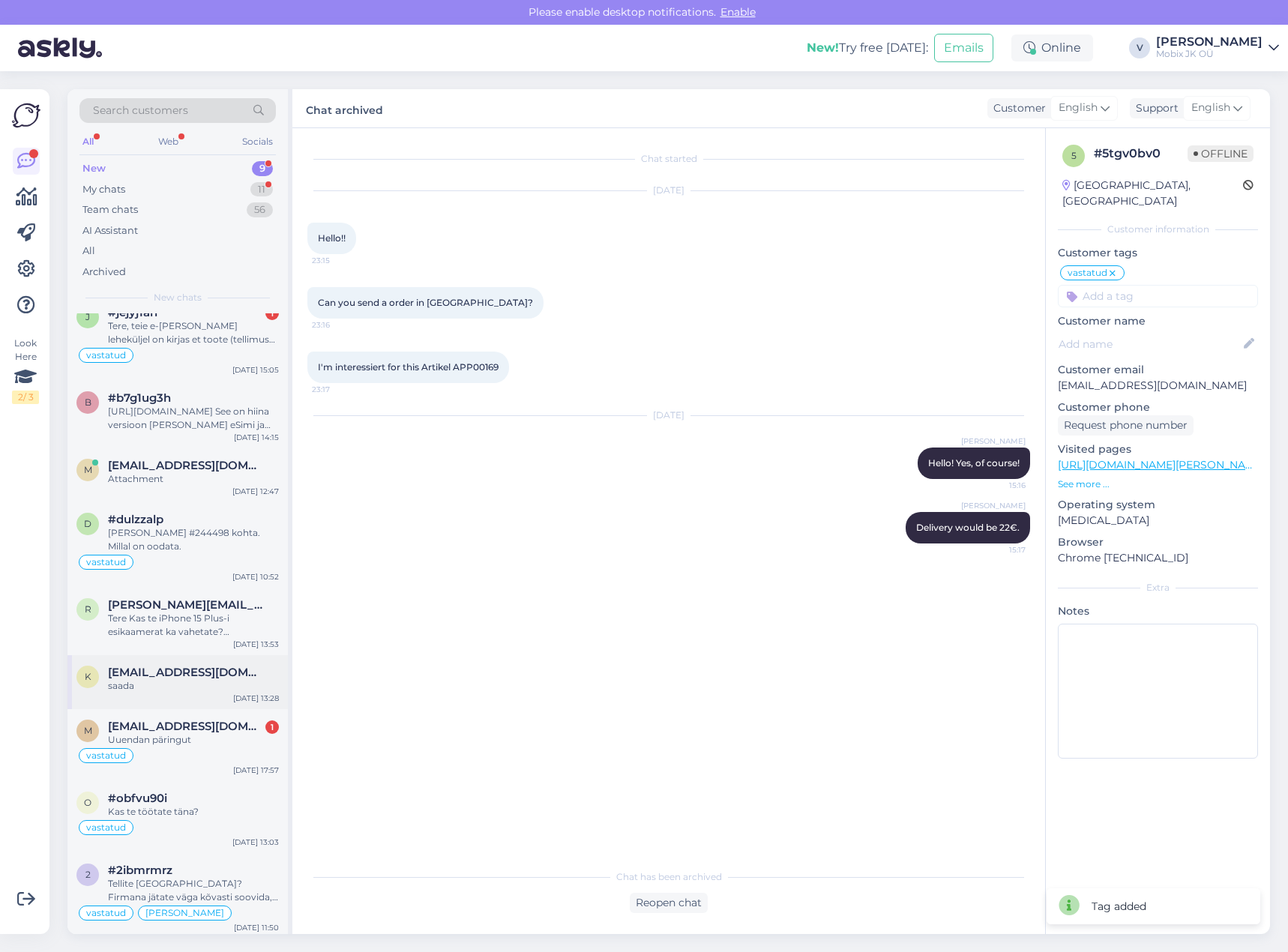
scroll to position [22, 0]
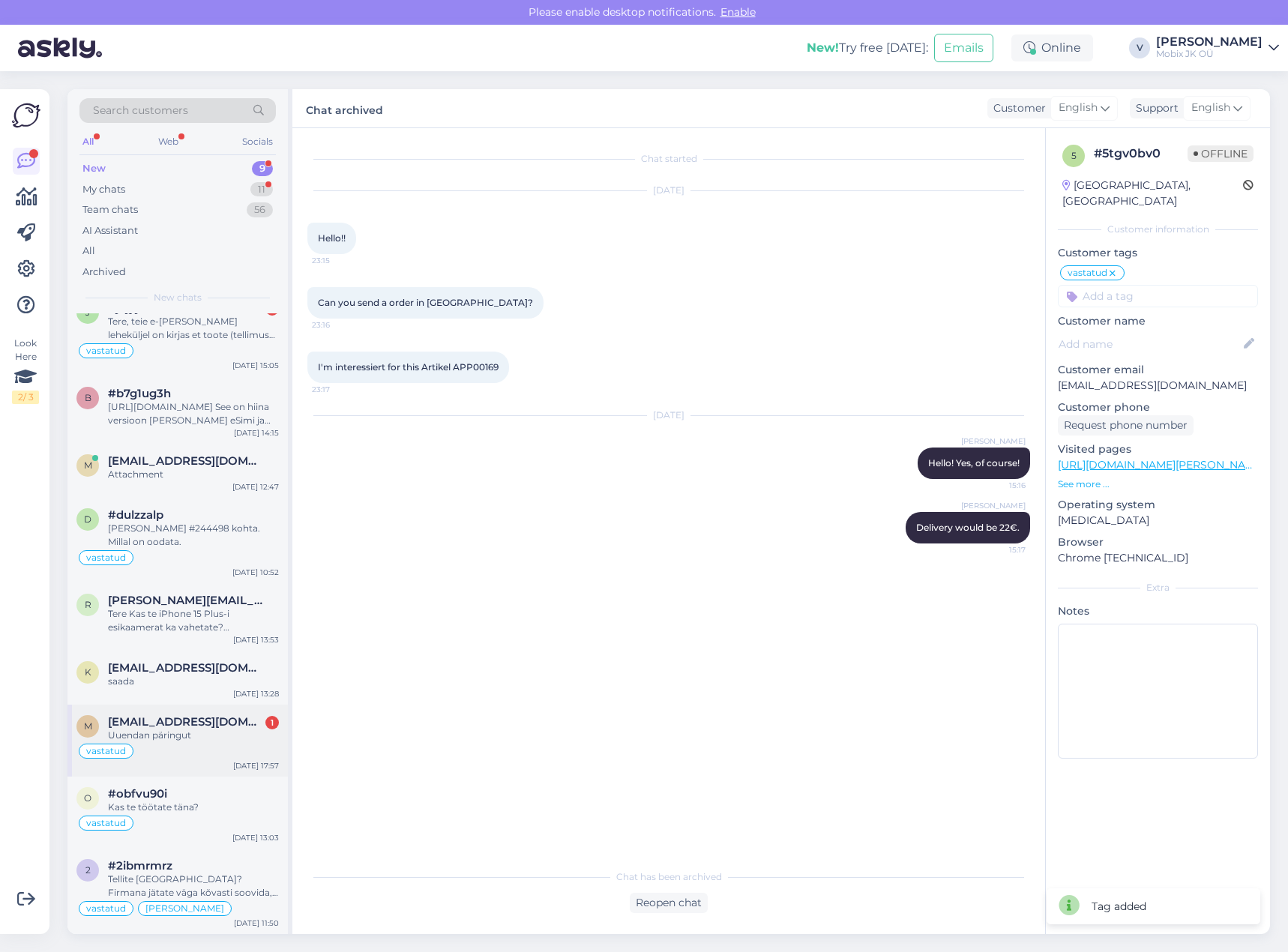
click at [240, 726] on div "[EMAIL_ADDRESS][DOMAIN_NAME] 1" at bounding box center [193, 722] width 171 height 14
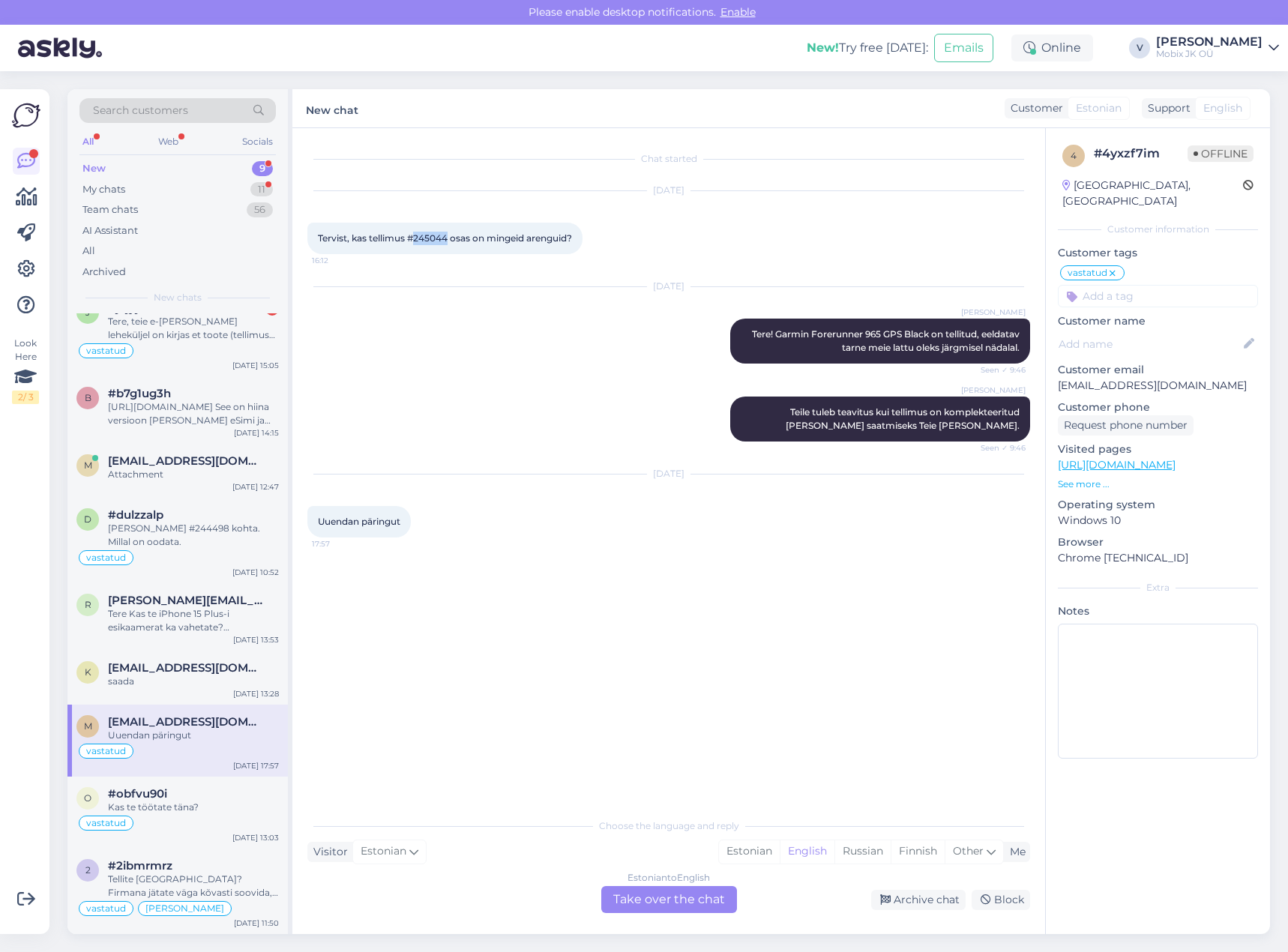
drag, startPoint x: 415, startPoint y: 237, endPoint x: 449, endPoint y: 233, distance: 34.2
click at [449, 233] on span "Tervist, kas tellimus #245044 osas on mingeid arenguid?" at bounding box center [445, 238] width 254 height 11
copy span "245044"
